Goal: Task Accomplishment & Management: Manage account settings

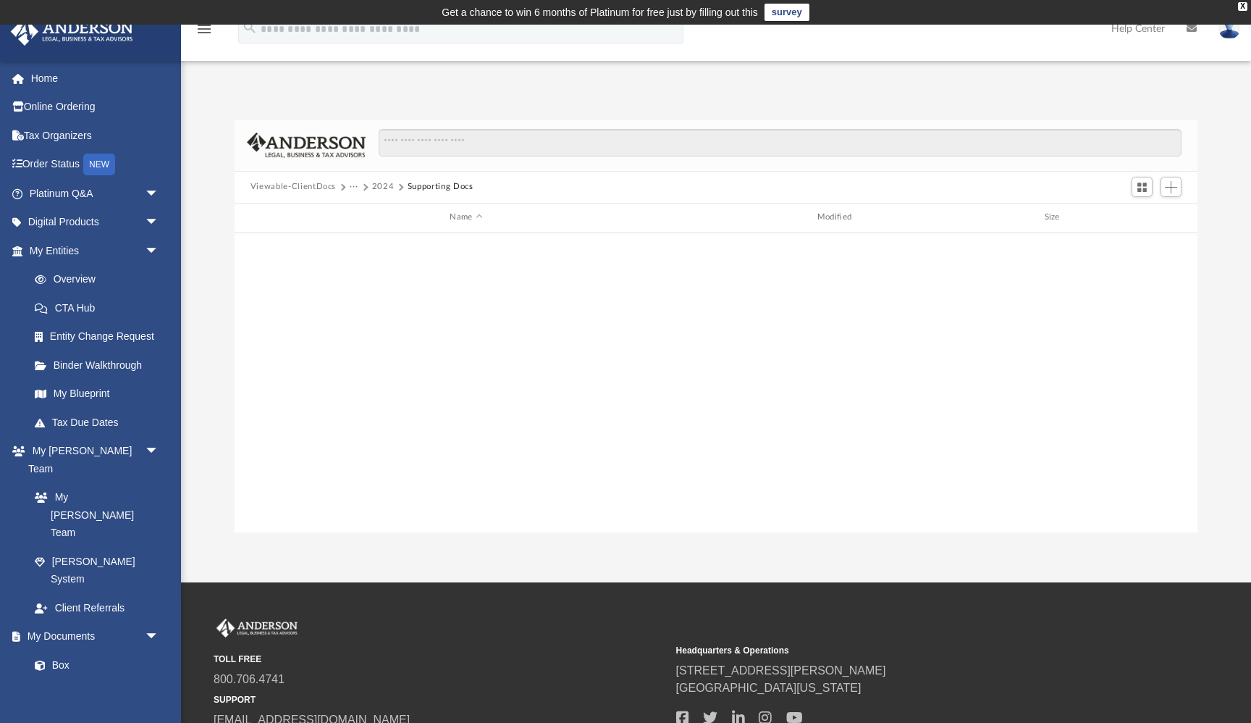
scroll to position [329, 963]
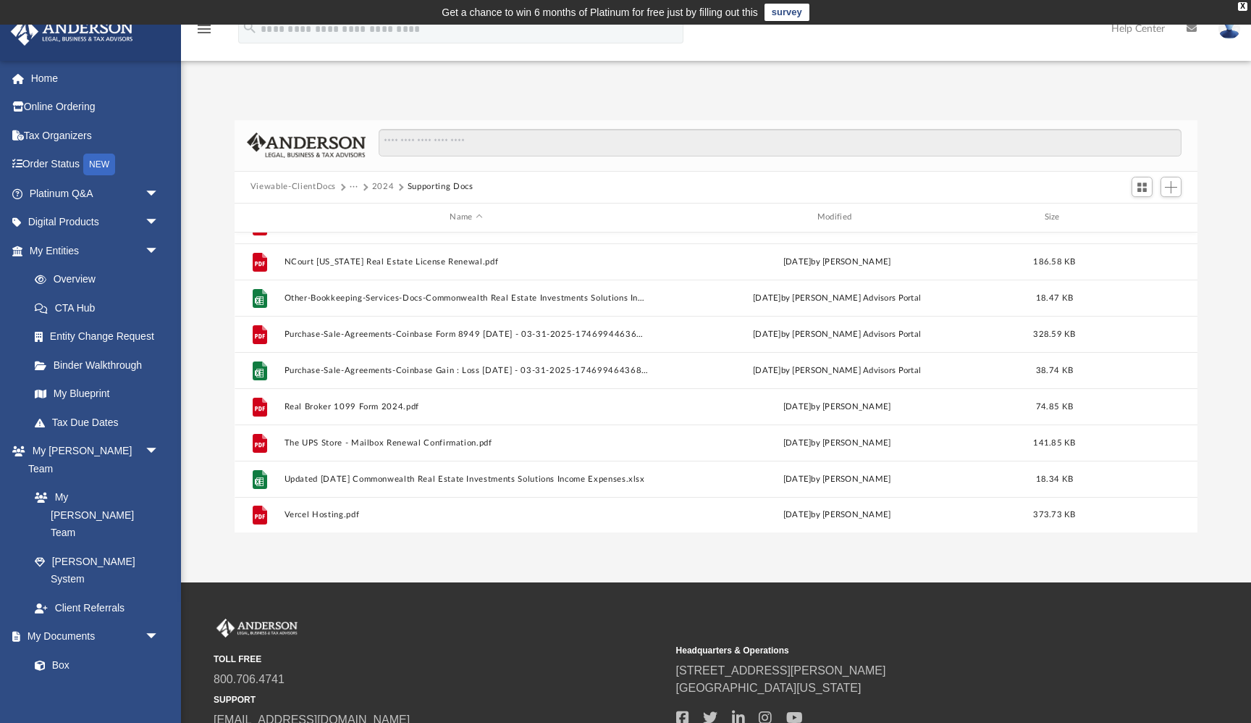
click at [304, 185] on button "Viewable-ClientDocs" at bounding box center [293, 186] width 85 height 13
click at [1242, 7] on div "X" at bounding box center [1242, 6] width 9 height 9
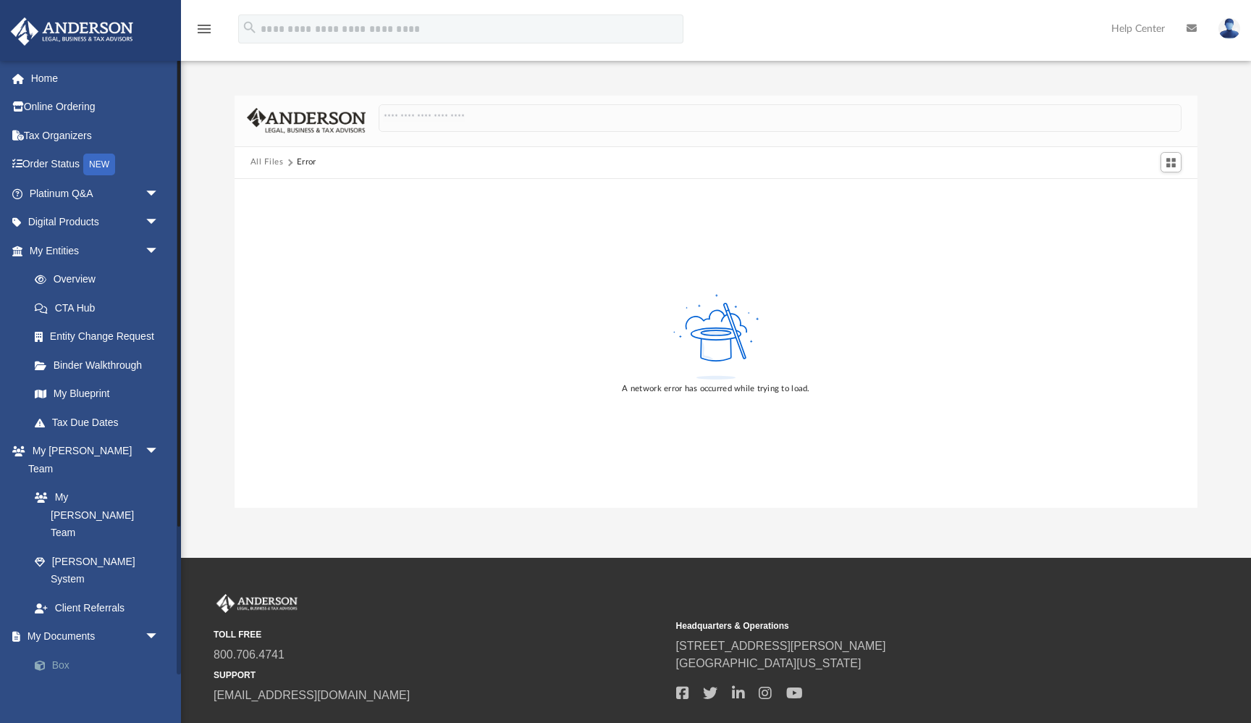
click at [84, 650] on link "Box" at bounding box center [100, 664] width 161 height 29
click at [65, 679] on link "Meeting Minutes" at bounding box center [100, 693] width 161 height 29
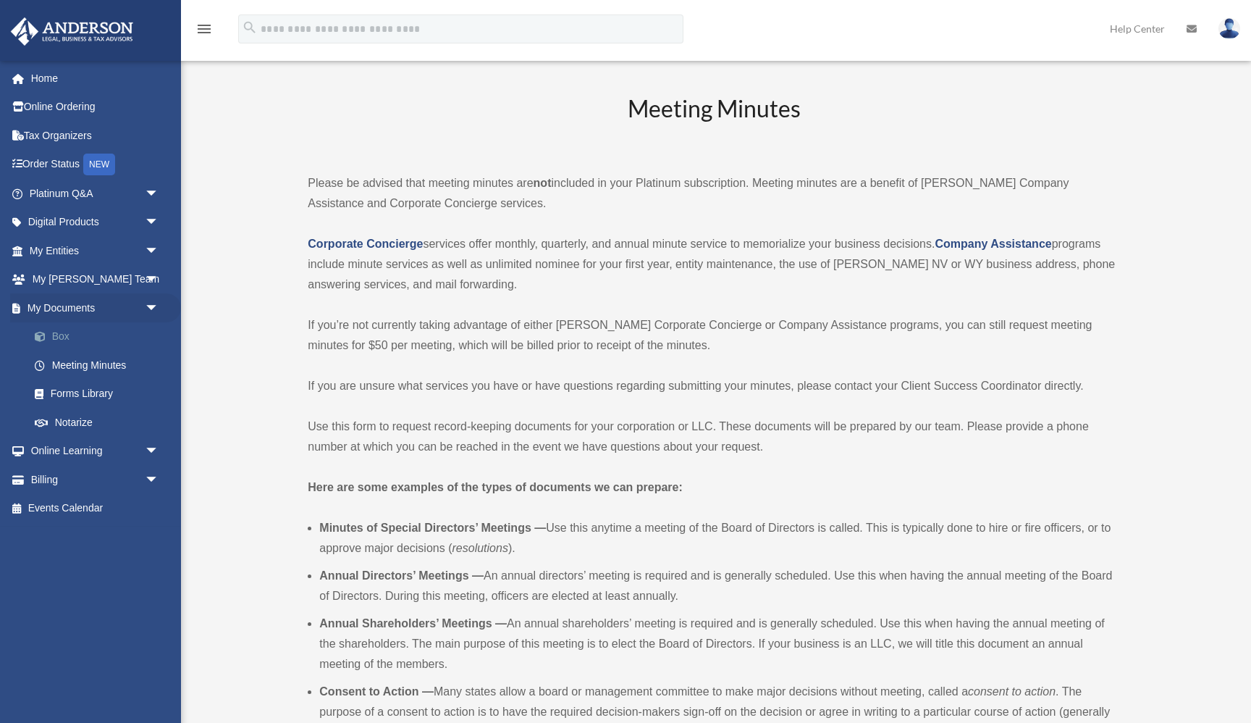
click at [54, 337] on link "Box" at bounding box center [100, 336] width 161 height 29
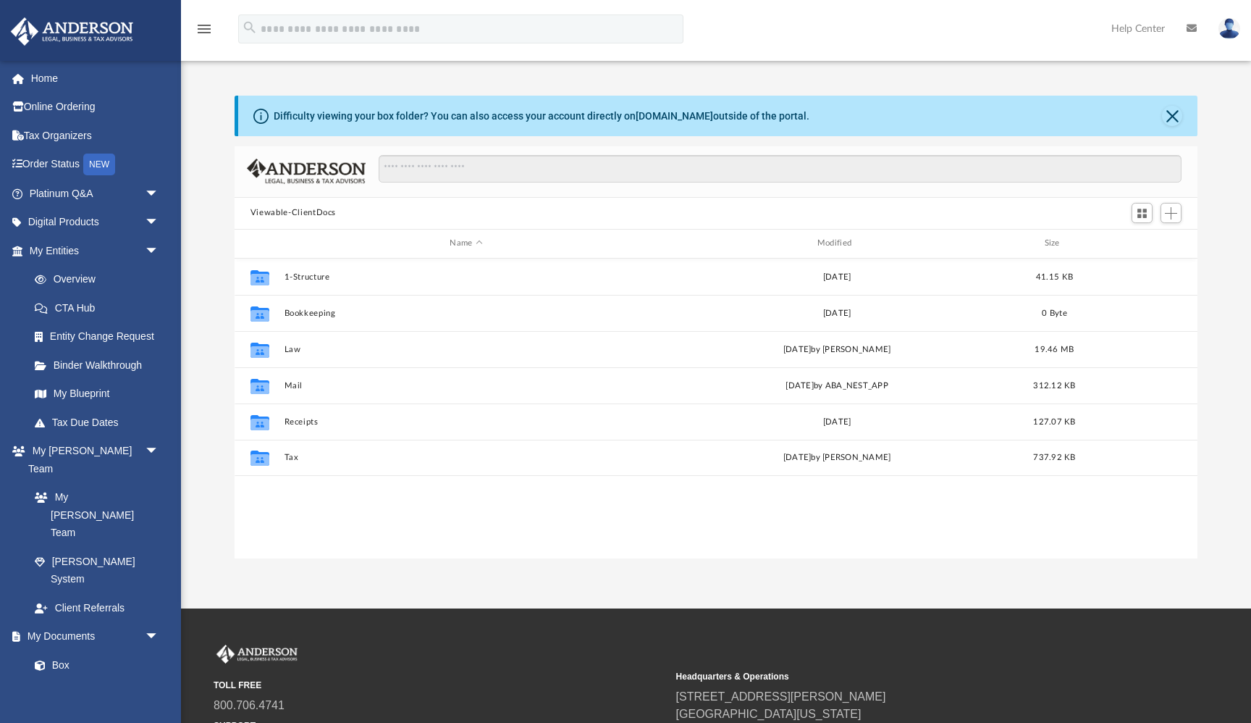
scroll to position [329, 963]
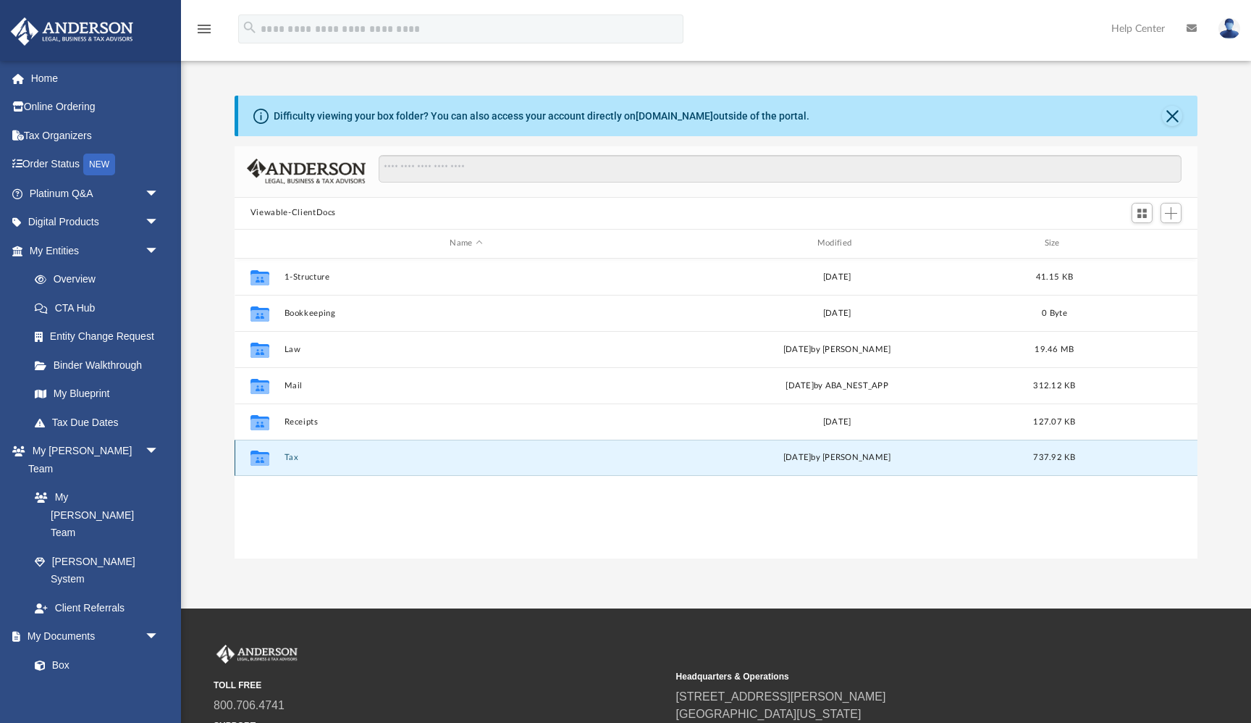
click at [294, 457] on button "Tax" at bounding box center [466, 457] width 364 height 9
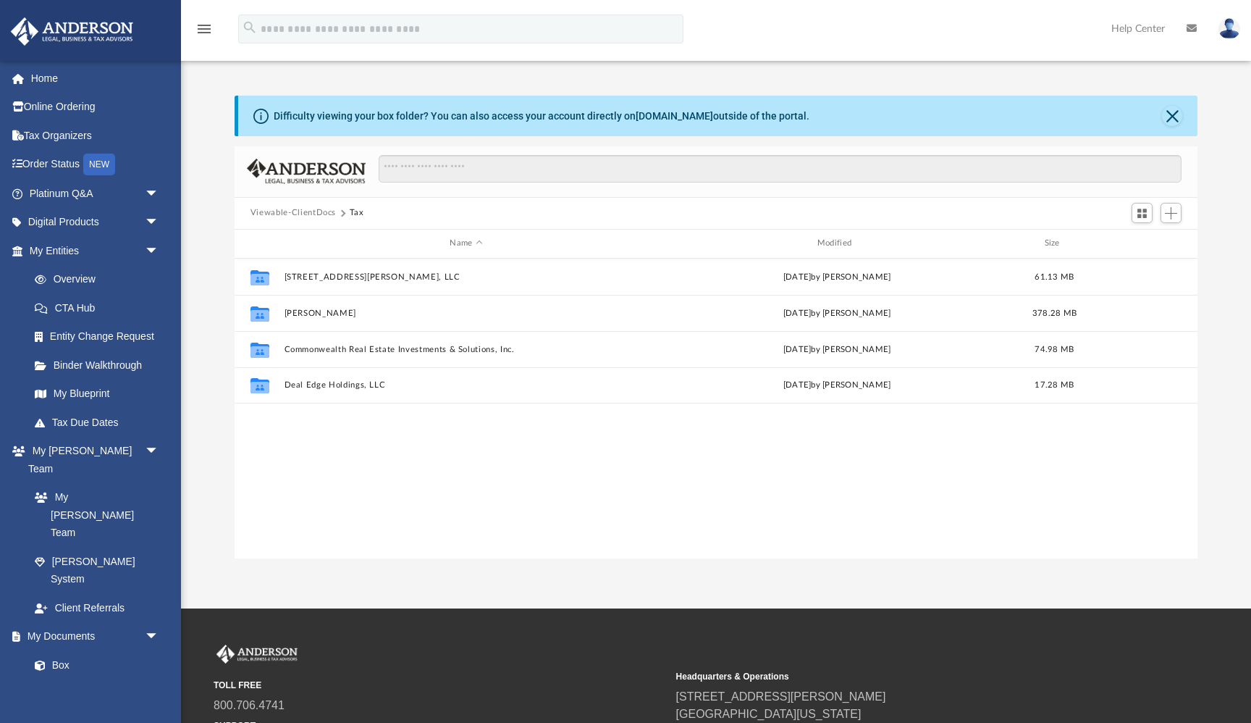
click at [366, 511] on div "Collaborated Folder [STREET_ADDRESS][PERSON_NAME], LLC [DATE] by [PERSON_NAME] …" at bounding box center [716, 408] width 963 height 300
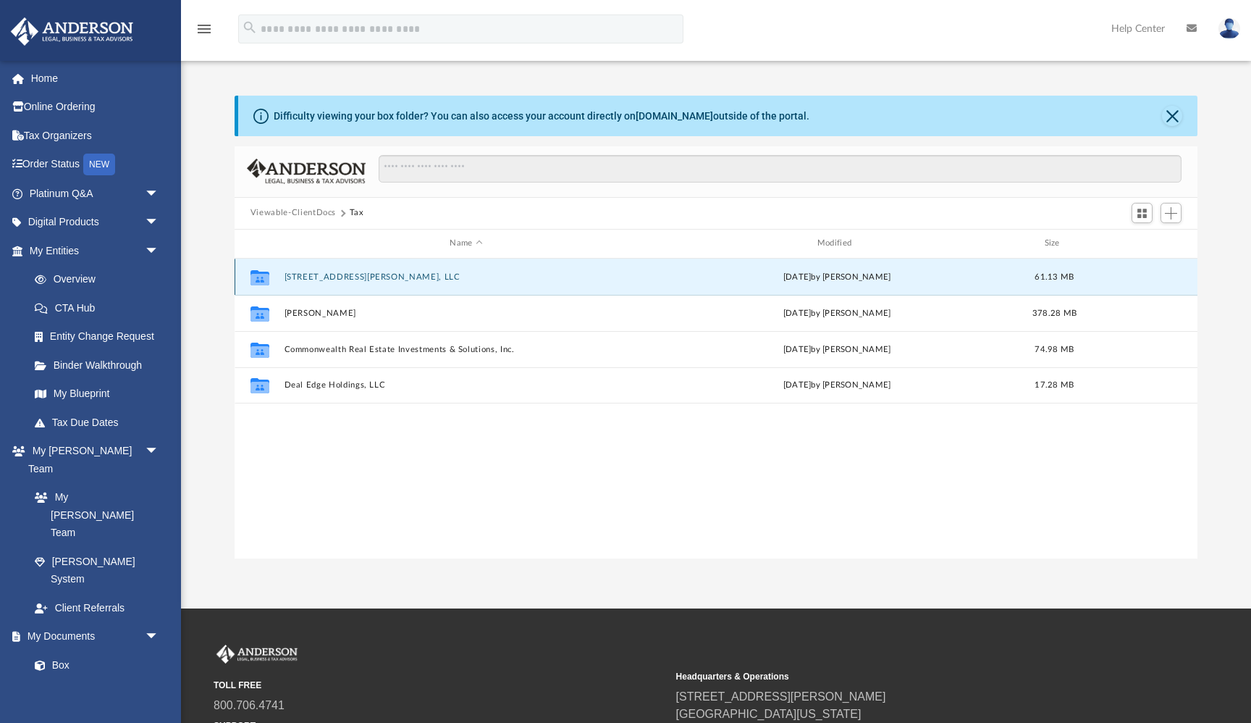
click at [312, 272] on button "[STREET_ADDRESS][PERSON_NAME], LLC" at bounding box center [466, 276] width 364 height 9
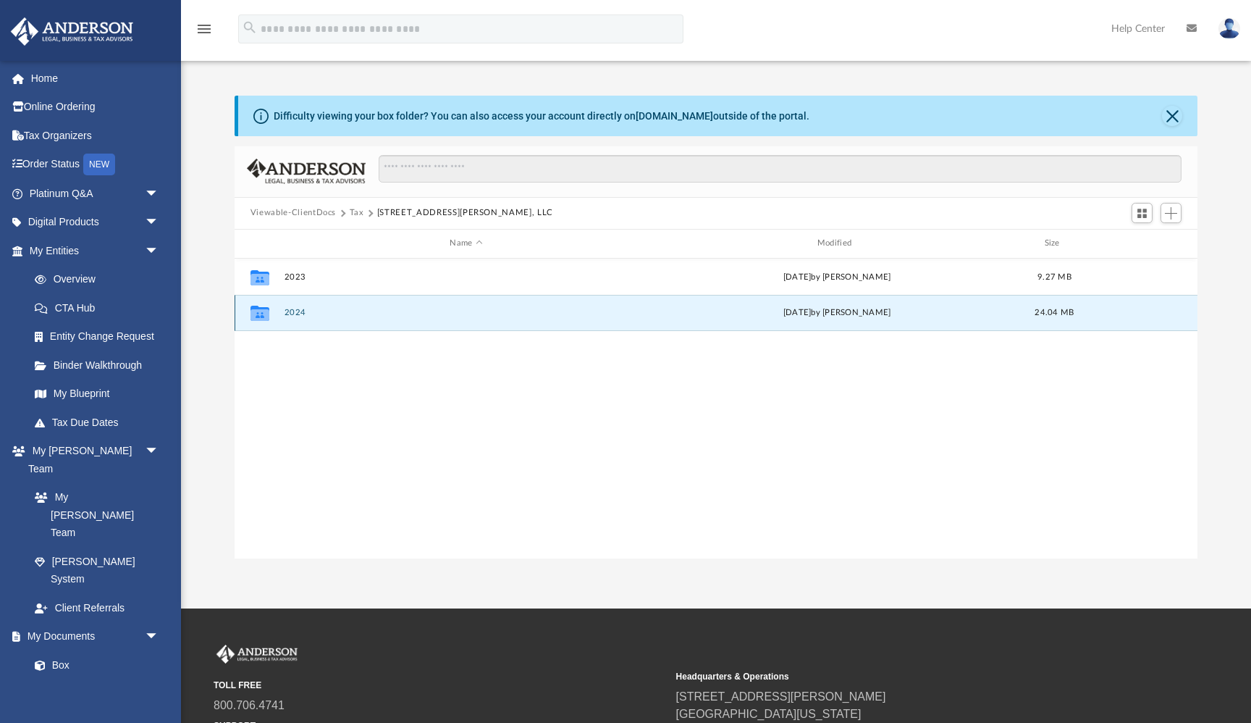
click at [294, 313] on button "2024" at bounding box center [466, 312] width 364 height 9
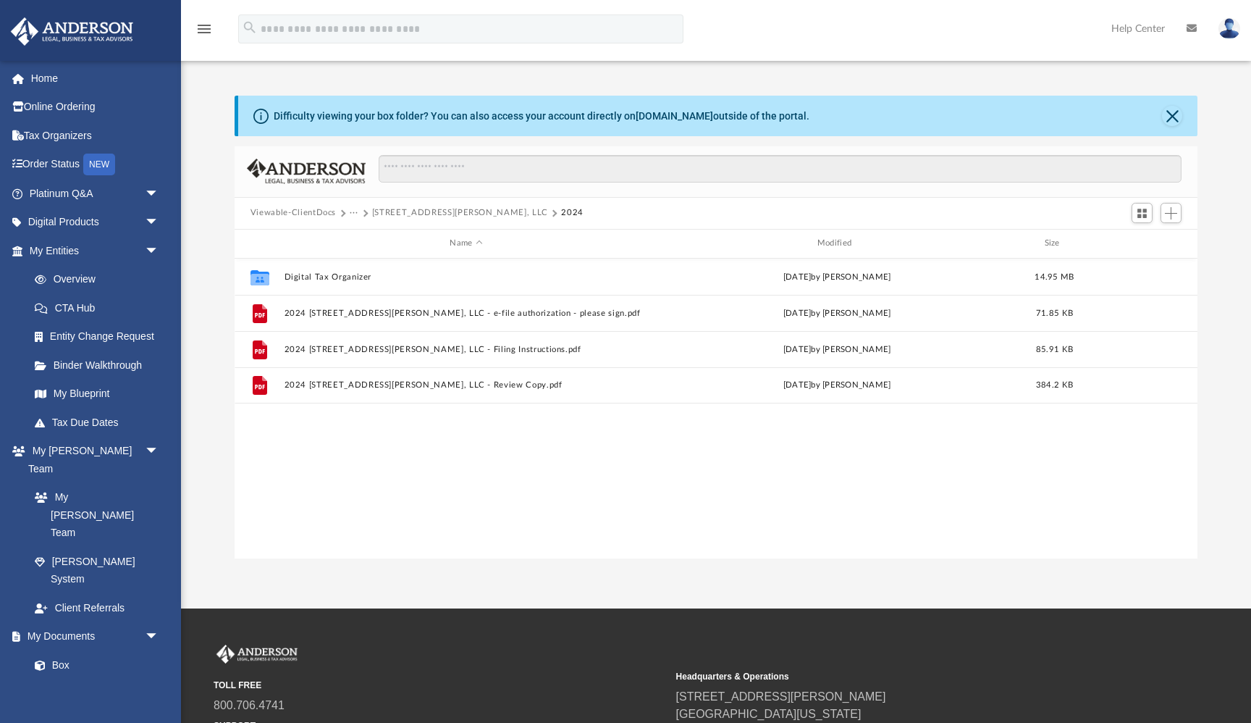
click at [398, 455] on div "Collaborated Folder Digital Tax Organizer [DATE] by [PERSON_NAME] 14.95 MB File…" at bounding box center [716, 408] width 963 height 300
click at [1169, 210] on span "Add" at bounding box center [1171, 213] width 12 height 12
click at [1142, 264] on li "New Folder" at bounding box center [1150, 264] width 46 height 15
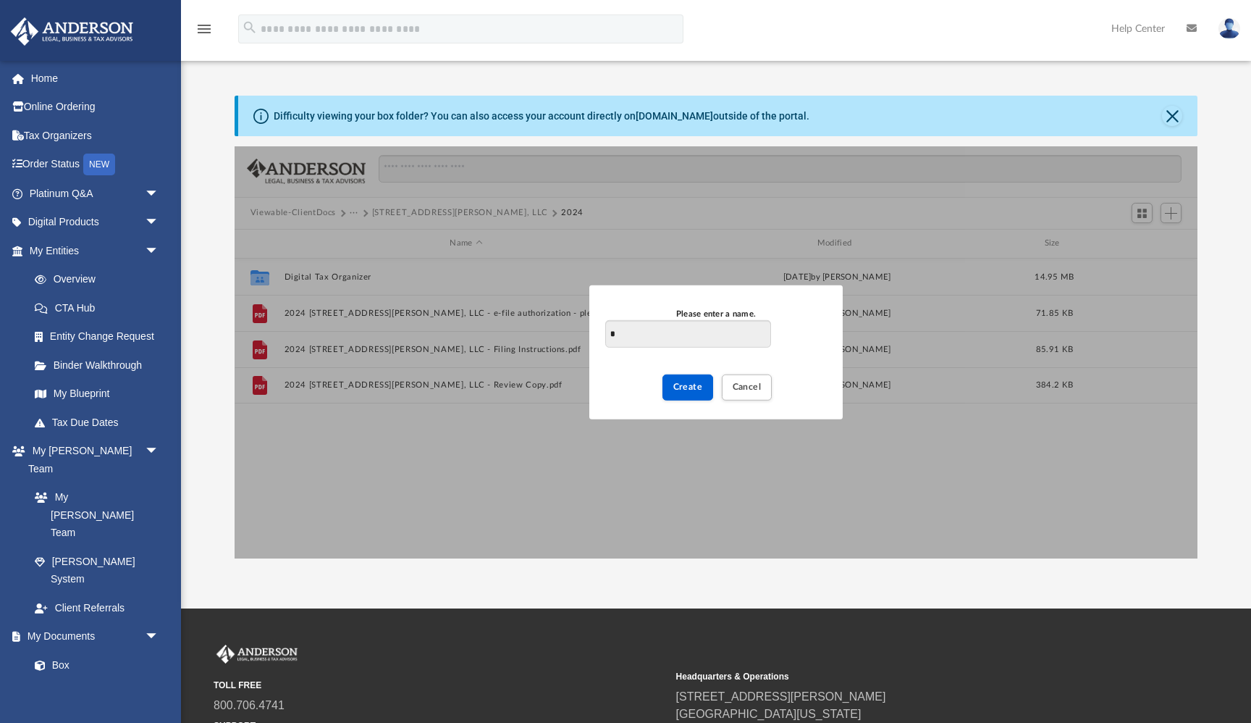
type input "**"
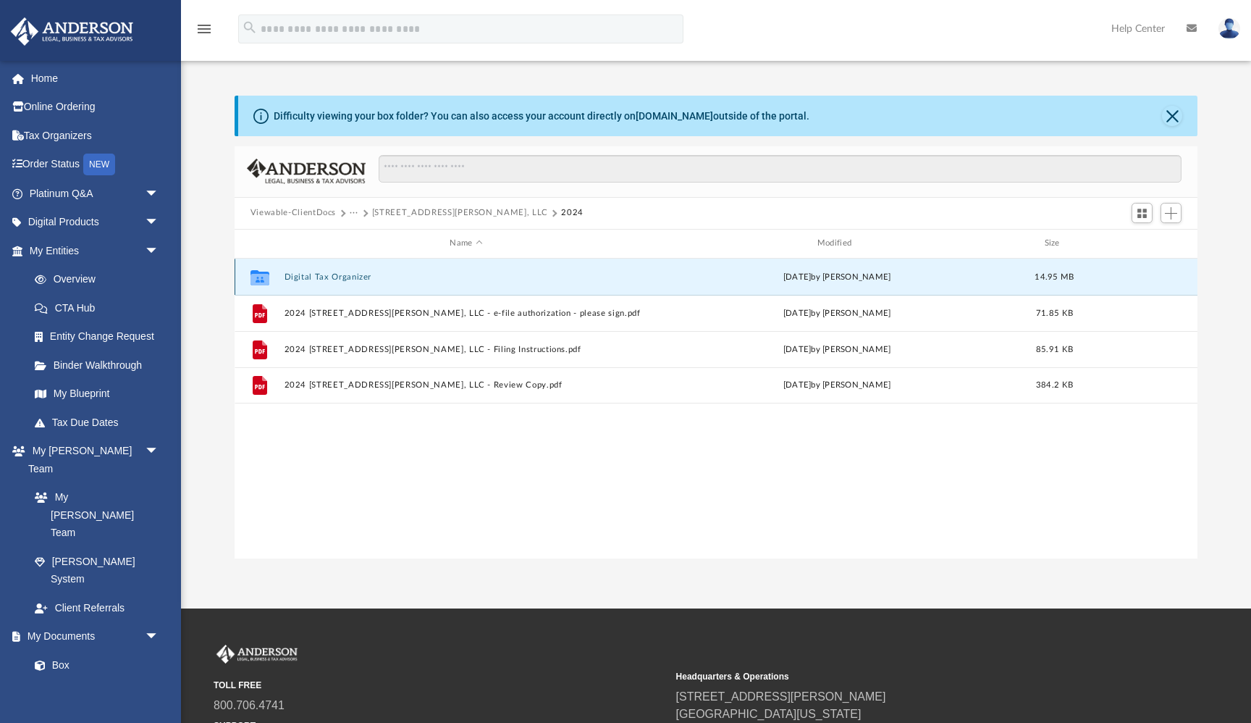
click at [308, 279] on button "Digital Tax Organizer" at bounding box center [466, 276] width 364 height 9
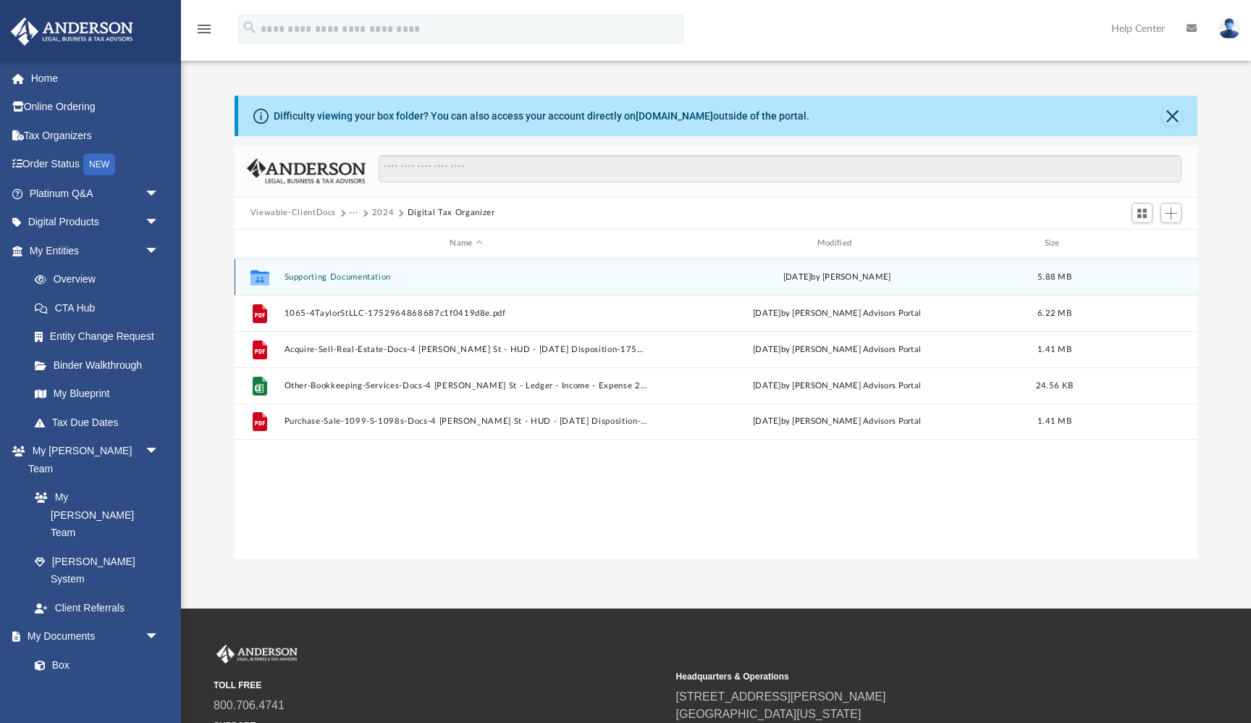
click at [313, 275] on button "Supporting Documentation" at bounding box center [466, 276] width 364 height 9
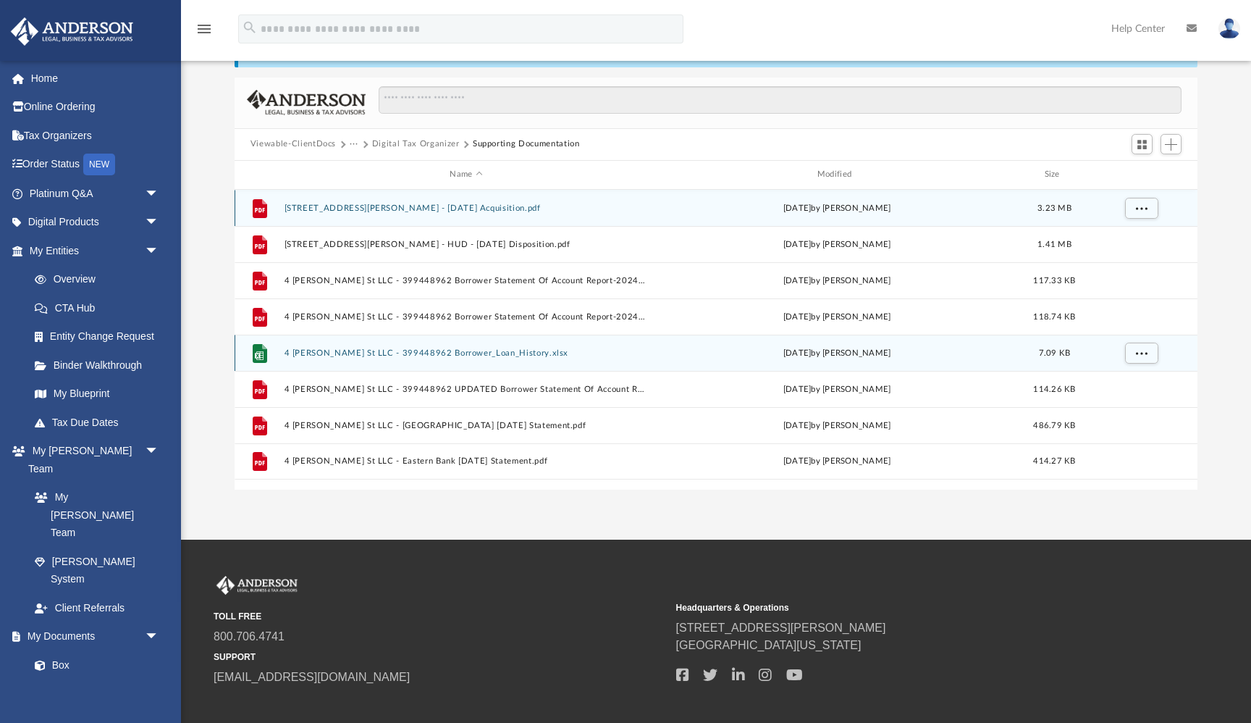
scroll to position [0, 0]
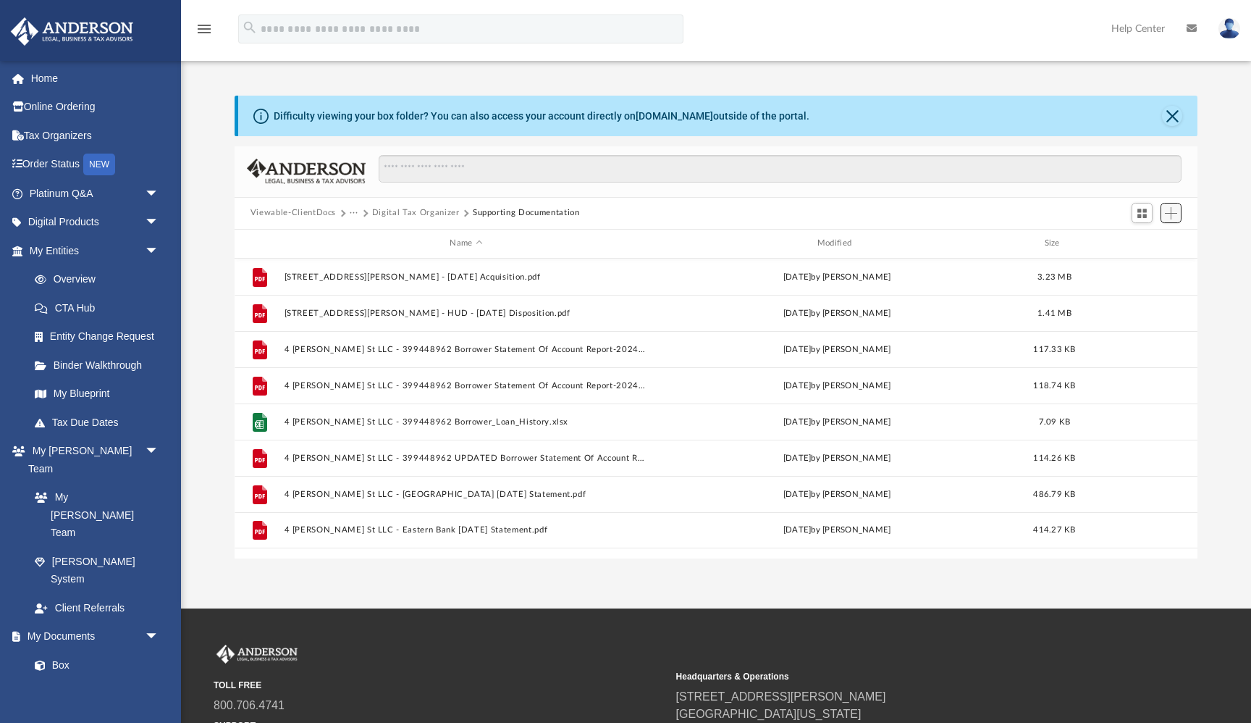
click at [1171, 213] on span "Add" at bounding box center [1171, 213] width 12 height 12
click at [1146, 242] on li "Upload" at bounding box center [1150, 241] width 46 height 15
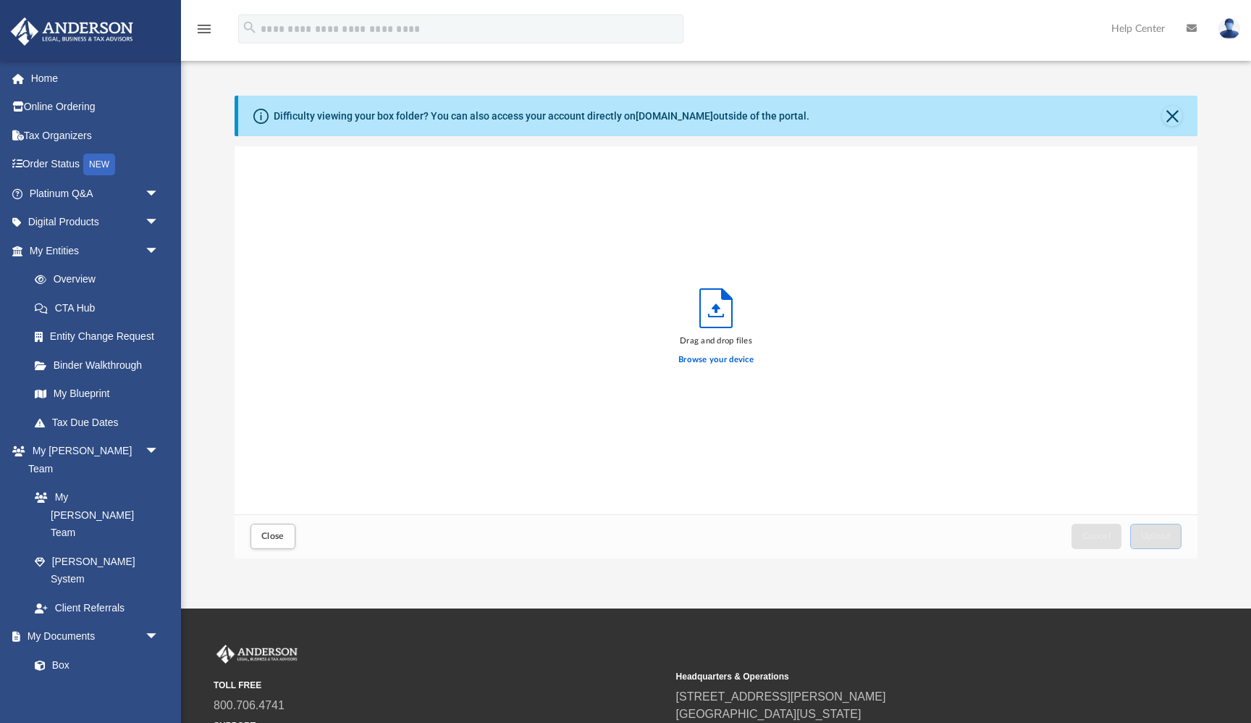
scroll to position [367, 963]
click at [706, 358] on label "Browse your device" at bounding box center [715, 359] width 75 height 13
click at [0, 0] on input "Browse your device" at bounding box center [0, 0] width 0 height 0
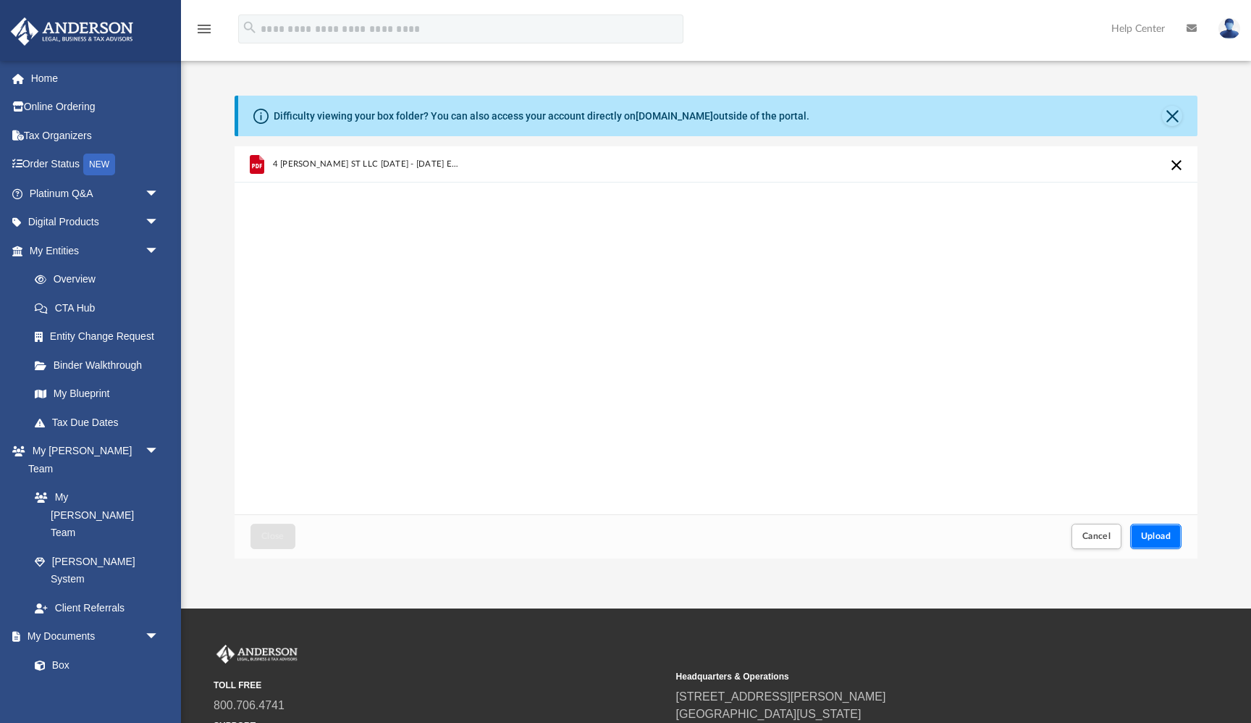
click at [1162, 546] on button "Upload" at bounding box center [1156, 535] width 52 height 25
click at [279, 531] on span "Close" at bounding box center [272, 535] width 23 height 9
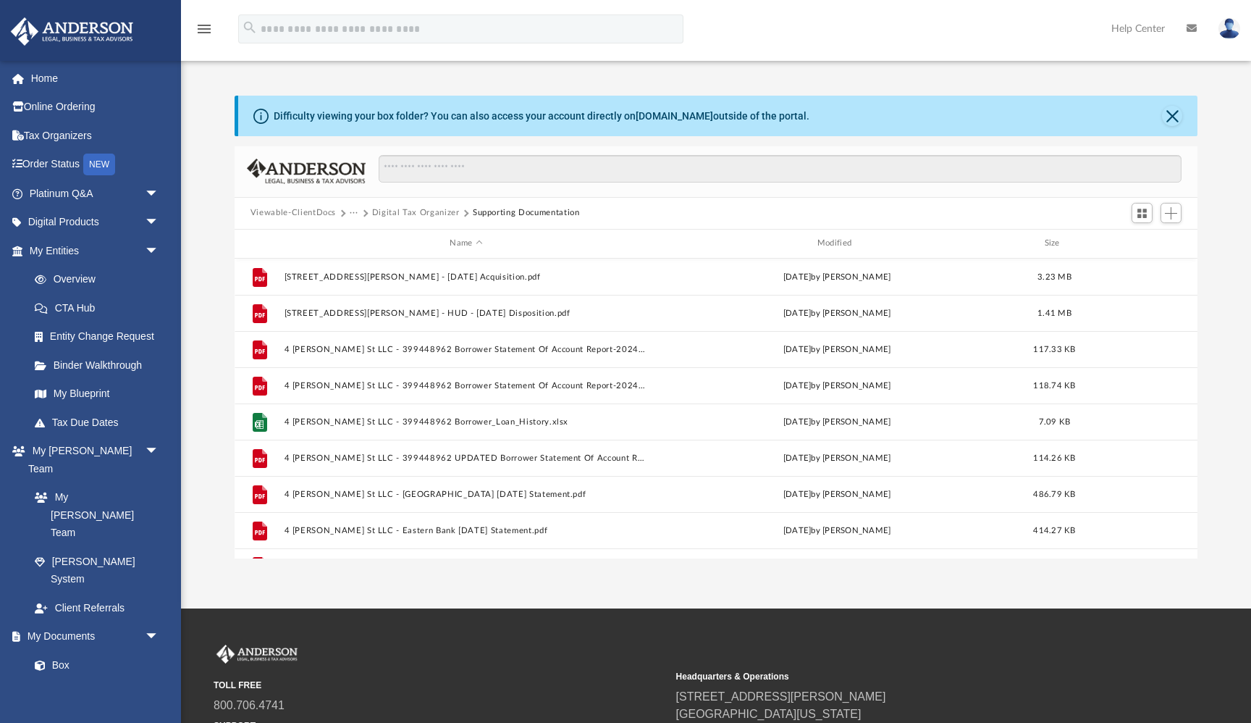
click at [425, 213] on button "Digital Tax Organizer" at bounding box center [416, 212] width 88 height 13
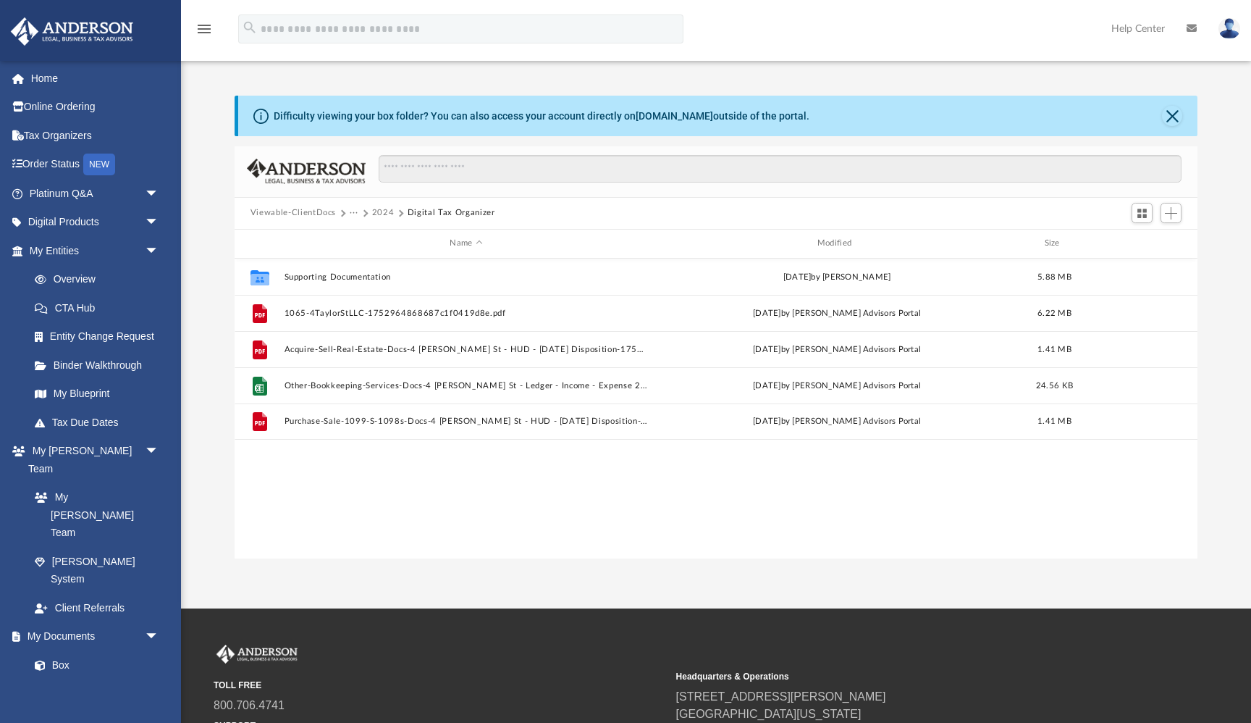
click at [379, 213] on button "2024" at bounding box center [383, 212] width 22 height 13
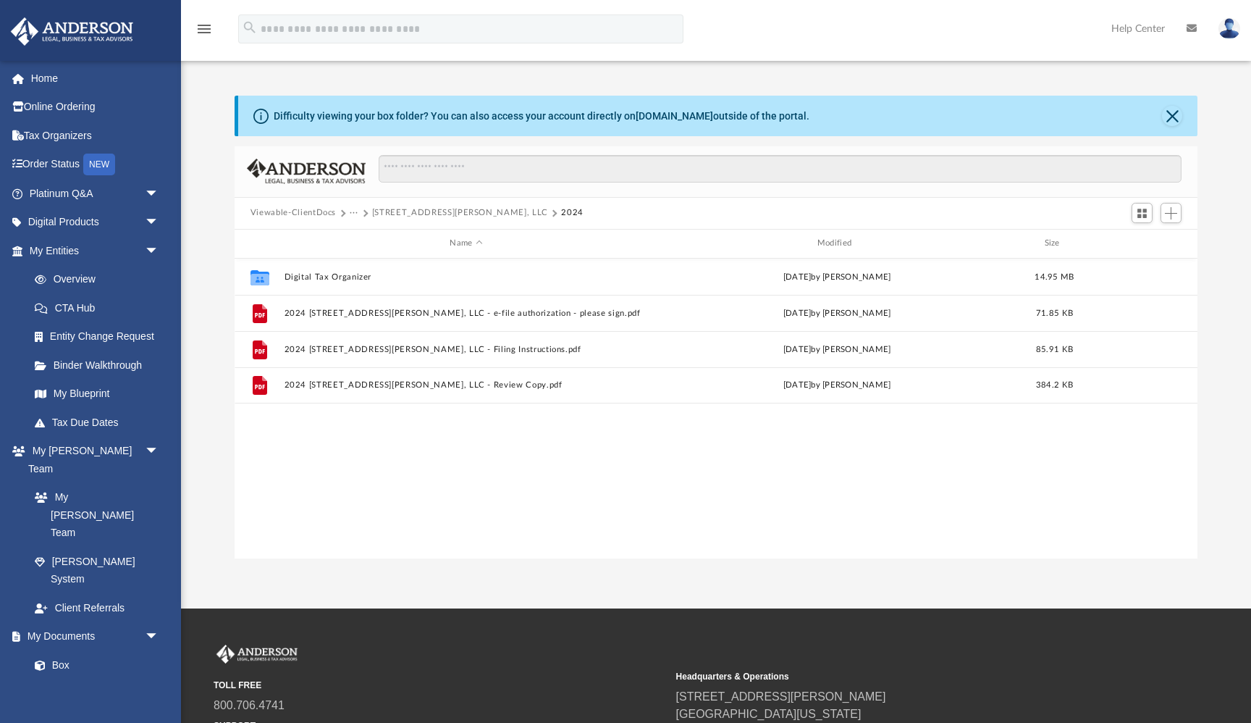
click at [379, 213] on button "[STREET_ADDRESS][PERSON_NAME], LLC" at bounding box center [460, 212] width 176 height 13
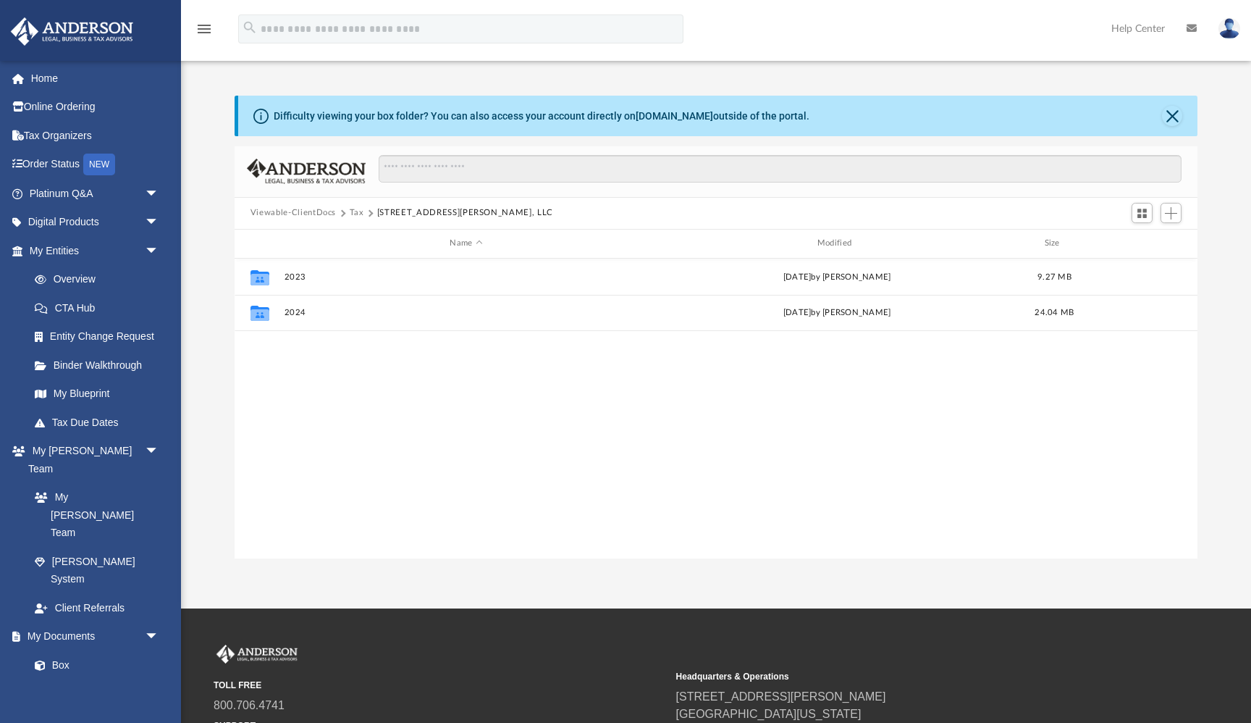
click at [354, 214] on button "Tax" at bounding box center [357, 212] width 14 height 13
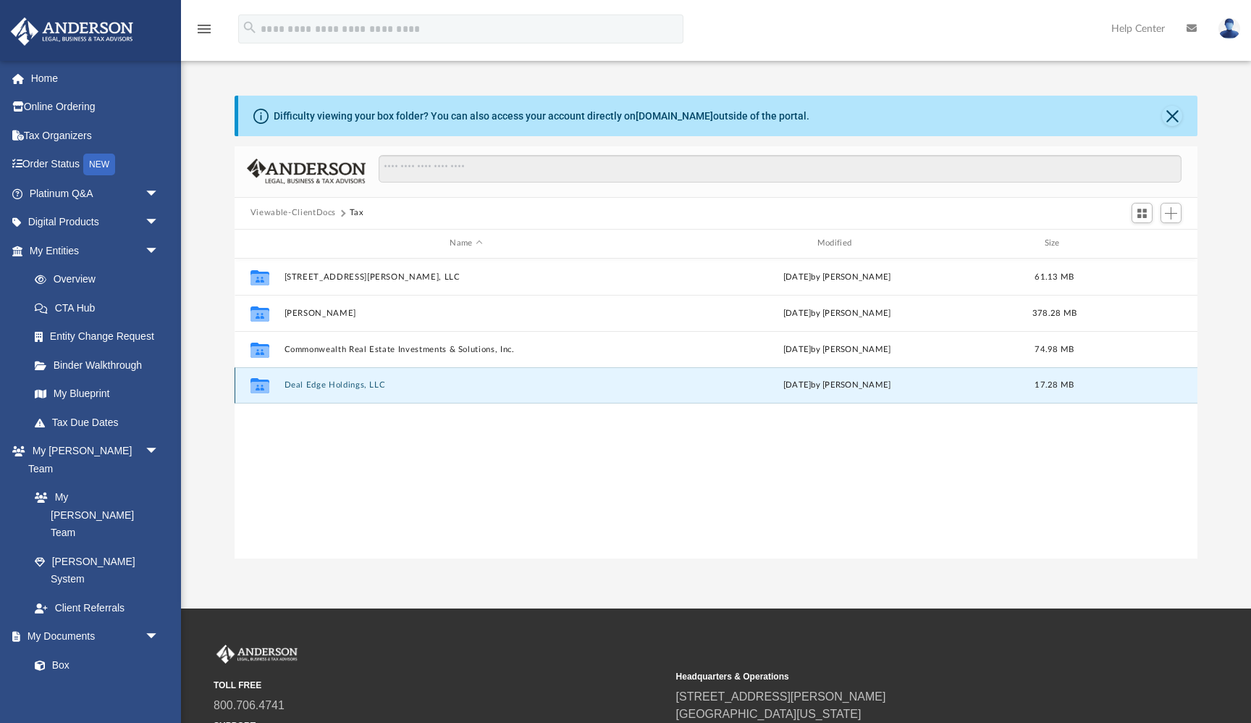
click at [335, 385] on button "Deal Edge Holdings, LLC" at bounding box center [466, 384] width 364 height 9
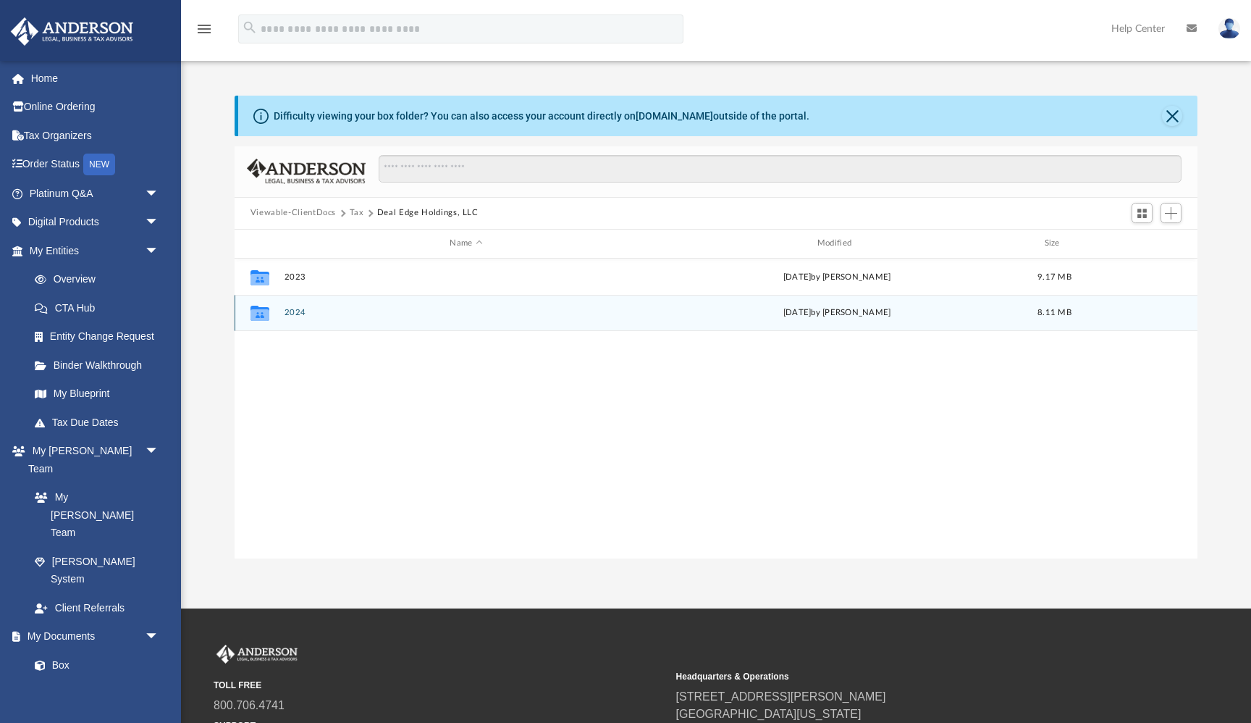
click at [297, 309] on button "2024" at bounding box center [466, 312] width 364 height 9
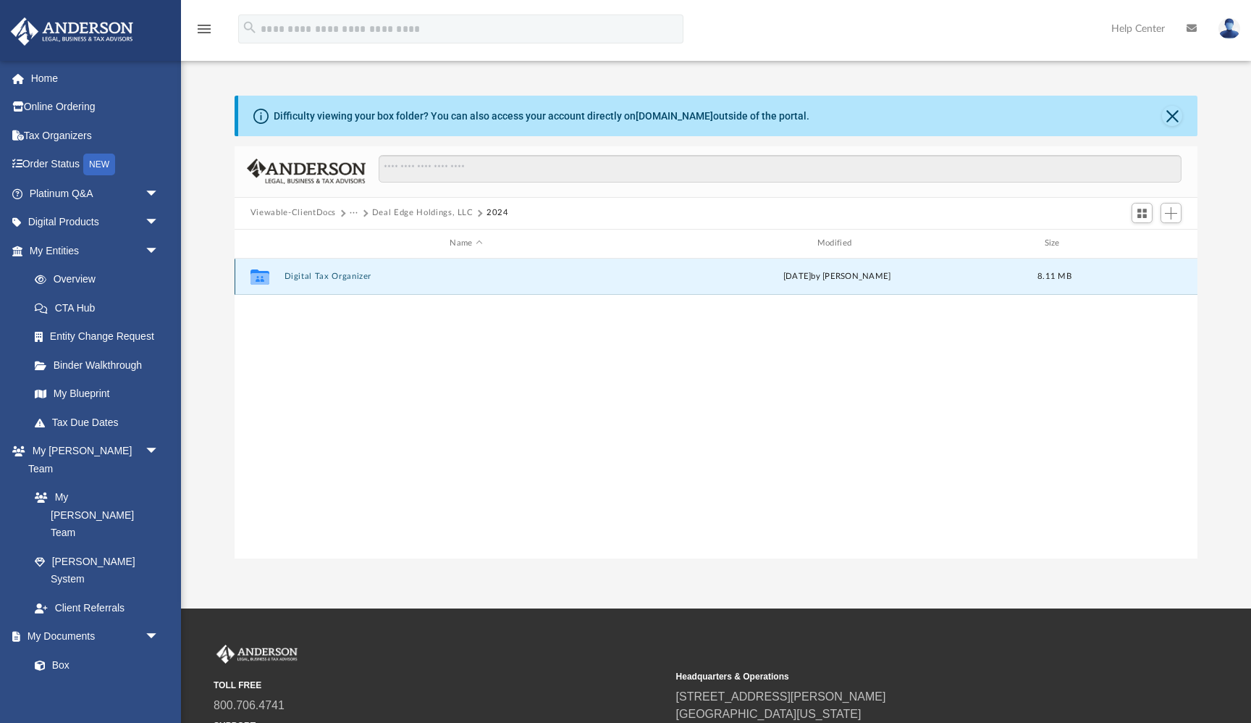
click at [345, 277] on button "Digital Tax Organizer" at bounding box center [466, 276] width 364 height 9
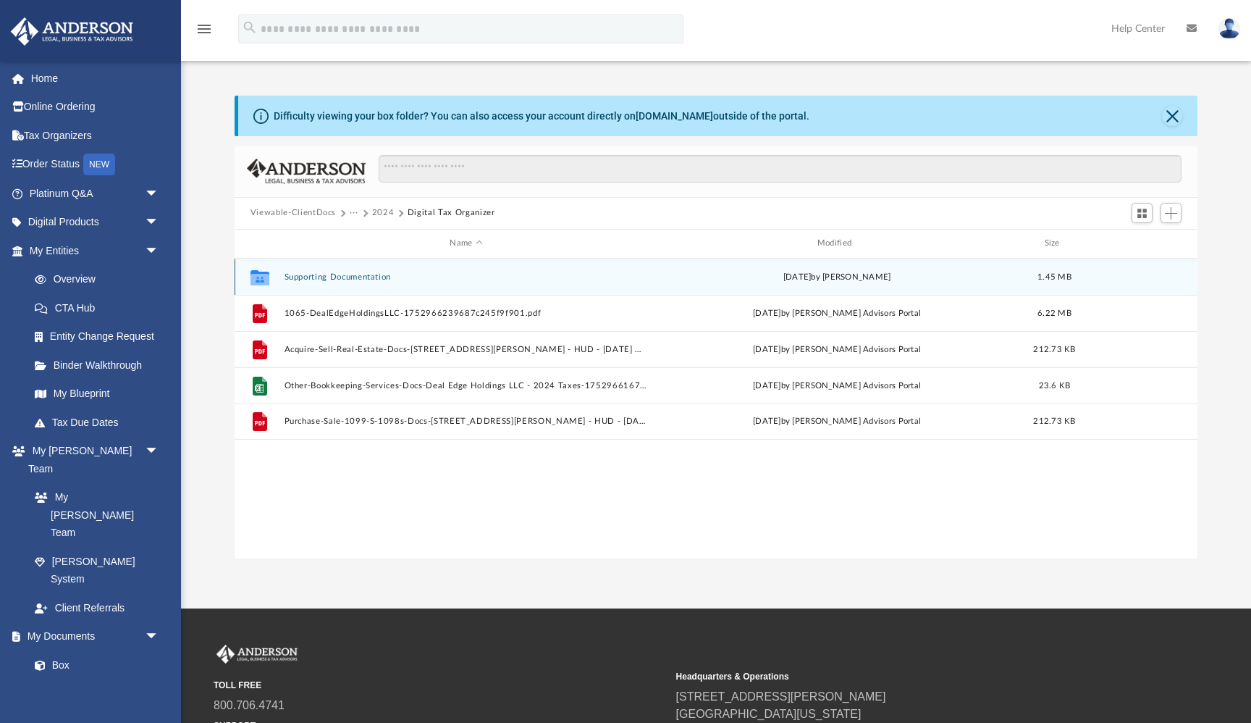
click at [343, 277] on button "Supporting Documentation" at bounding box center [466, 276] width 364 height 9
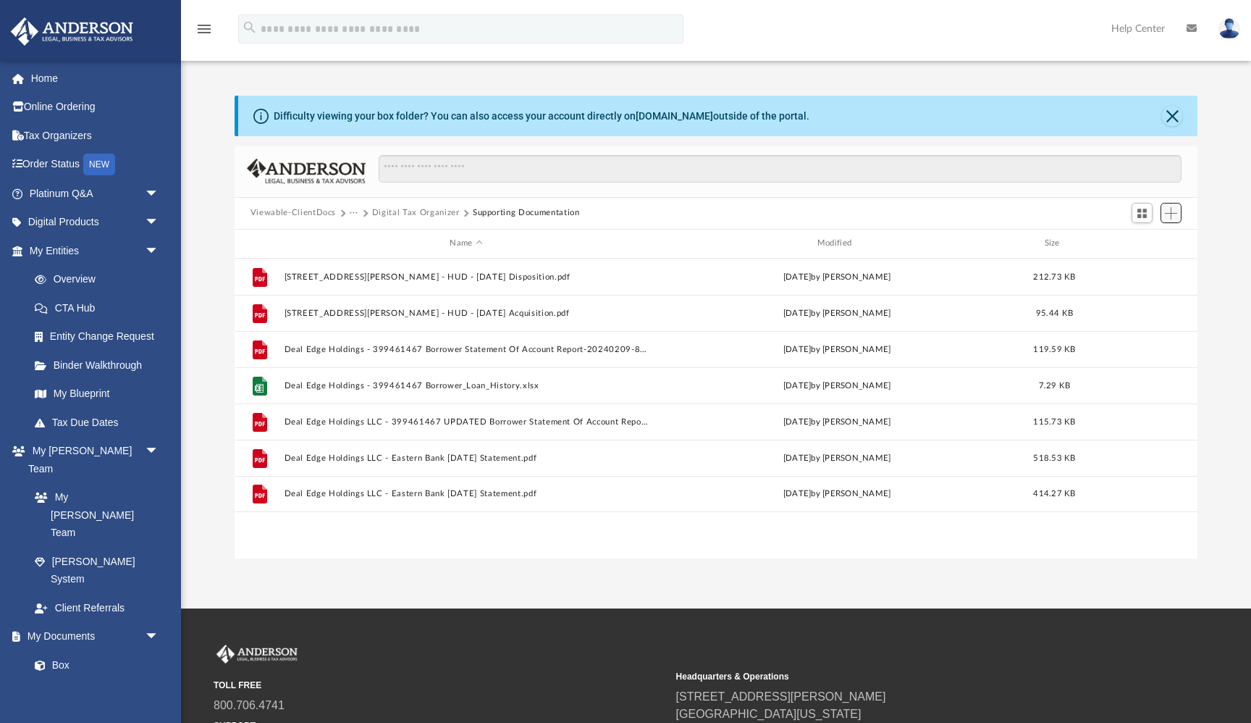
click at [1179, 216] on button "Add" at bounding box center [1172, 213] width 22 height 20
click at [1150, 240] on li "Upload" at bounding box center [1150, 241] width 46 height 15
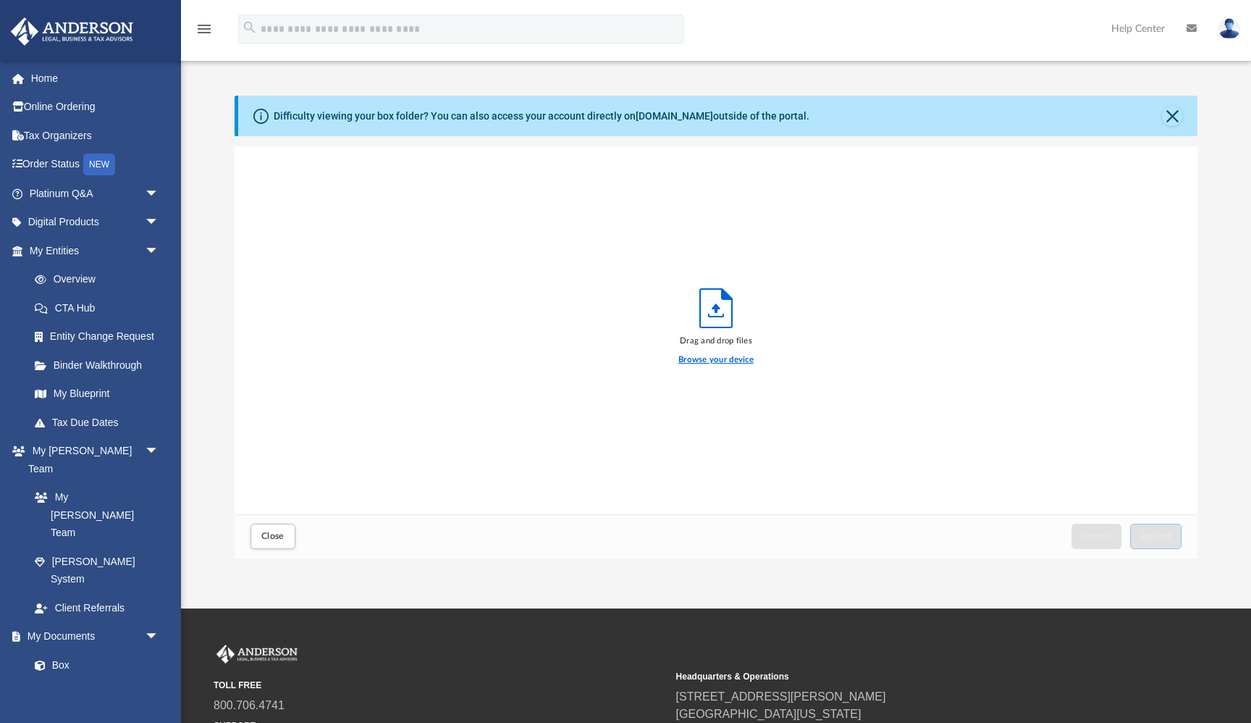
click at [697, 361] on label "Browse your device" at bounding box center [715, 359] width 75 height 13
click at [0, 0] on input "Browse your device" at bounding box center [0, 0] width 0 height 0
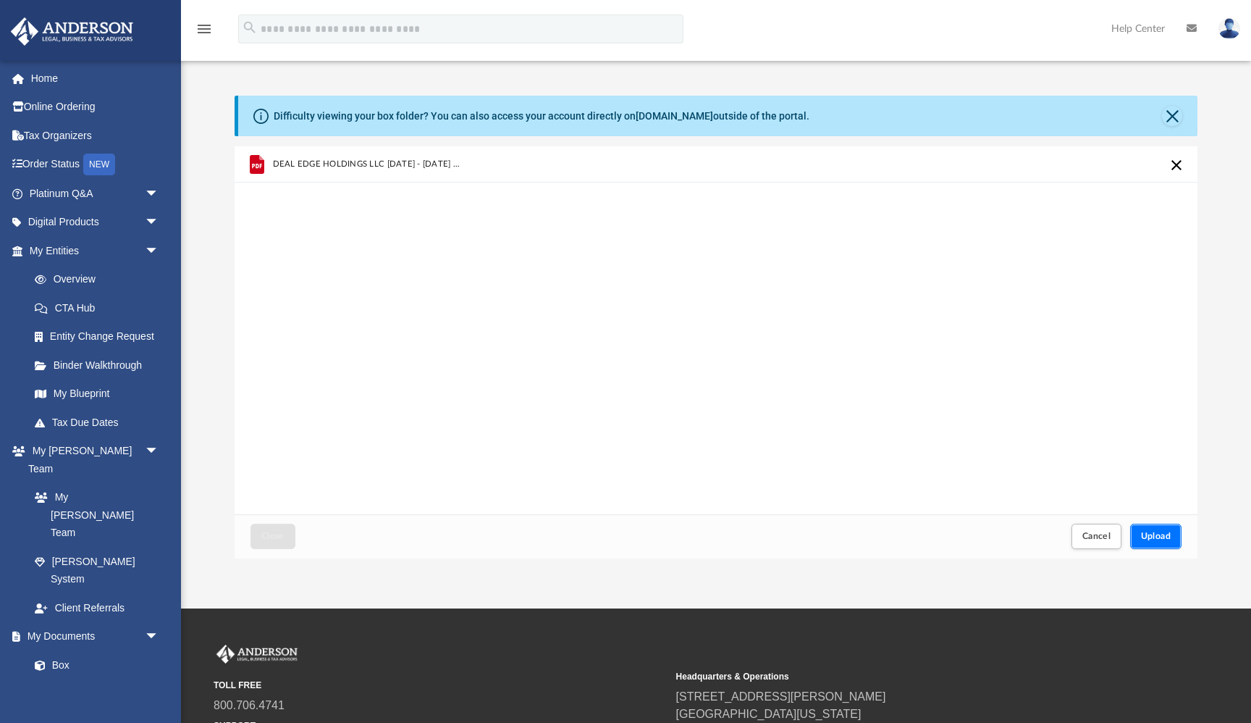
click at [1161, 540] on span "Upload" at bounding box center [1156, 535] width 30 height 9
click at [267, 535] on span "Close" at bounding box center [272, 535] width 23 height 9
